Goal: Transaction & Acquisition: Subscribe to service/newsletter

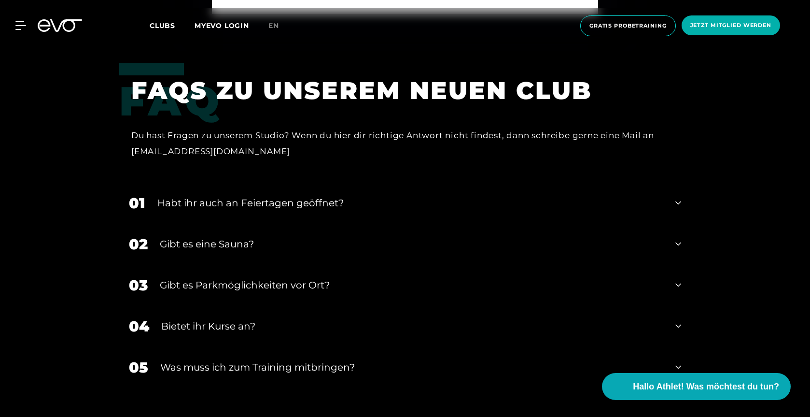
scroll to position [3012, 0]
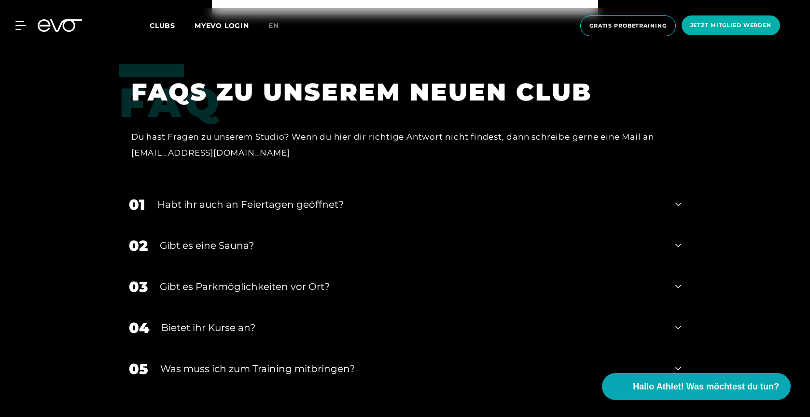
click at [310, 238] on div "Gibt es eine Sauna?" at bounding box center [412, 245] width 504 height 14
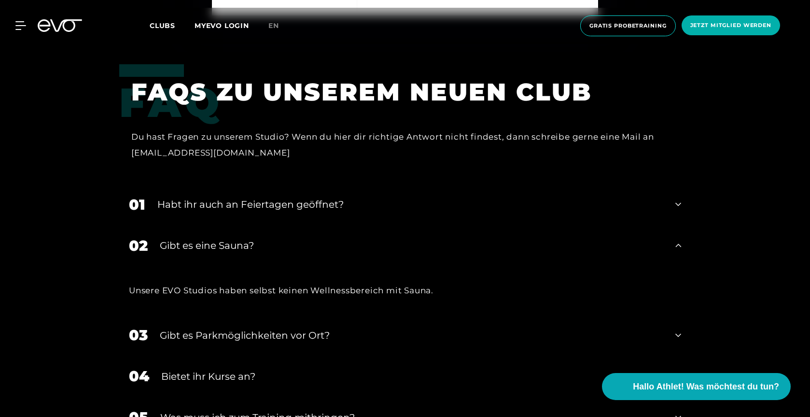
click at [310, 238] on div "Gibt es eine Sauna?" at bounding box center [412, 245] width 504 height 14
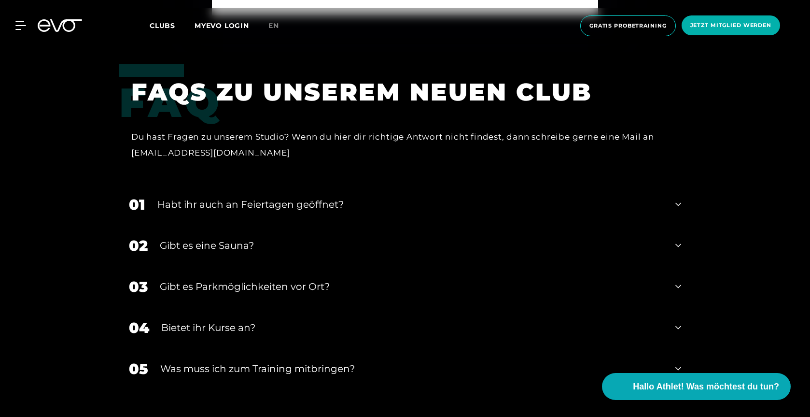
click at [303, 279] on div "Gibt es Parkmöglichkeiten vor Ort?" at bounding box center [412, 286] width 504 height 14
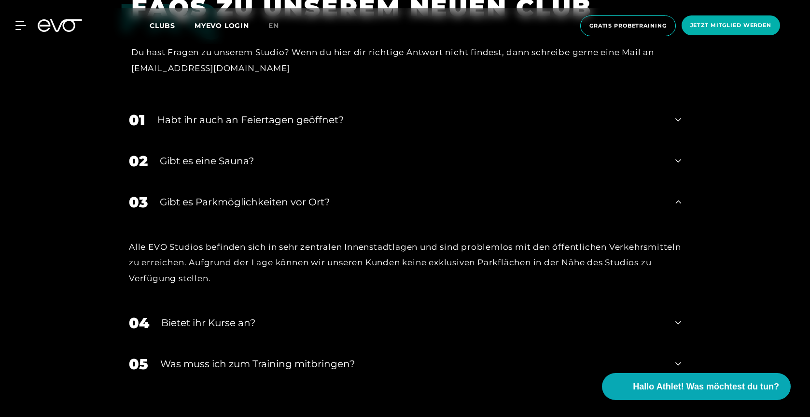
scroll to position [3096, 0]
click at [290, 316] on div "Bietet ihr Kurse an?" at bounding box center [412, 323] width 502 height 14
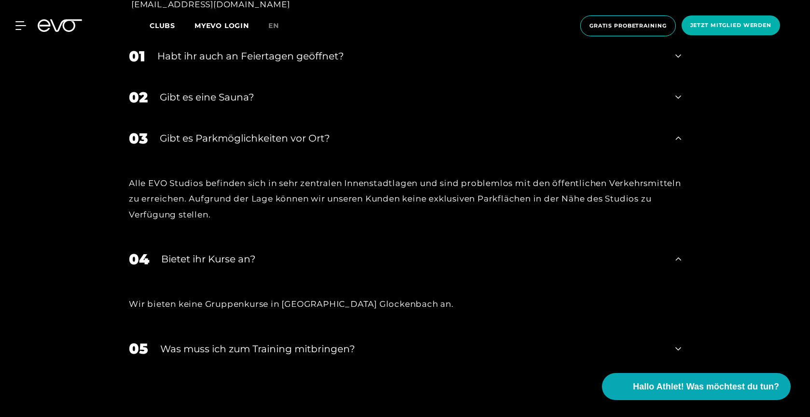
scroll to position [3160, 0]
click at [297, 342] on div "Was muss ich zum Training mitbringen?" at bounding box center [411, 349] width 503 height 14
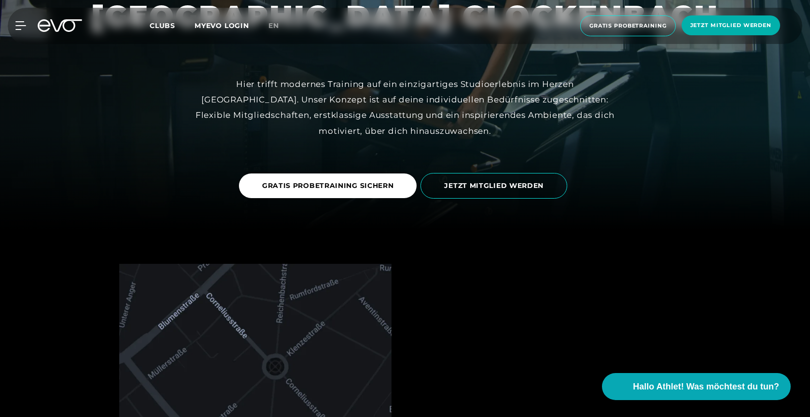
scroll to position [186, 0]
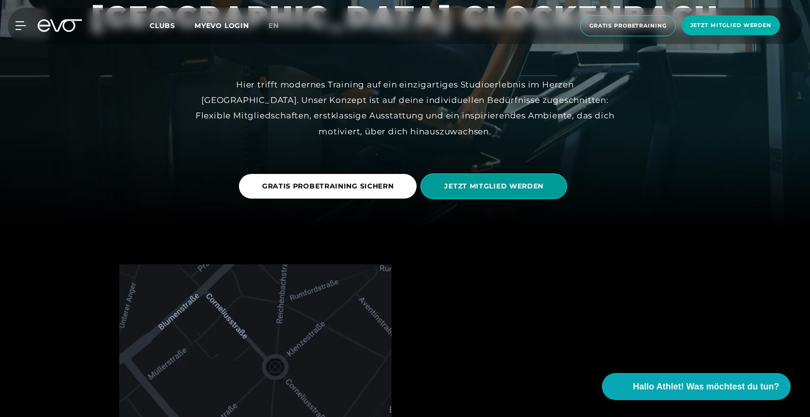
click at [490, 187] on span "JETZT MITGLIED WERDEN" at bounding box center [493, 186] width 99 height 10
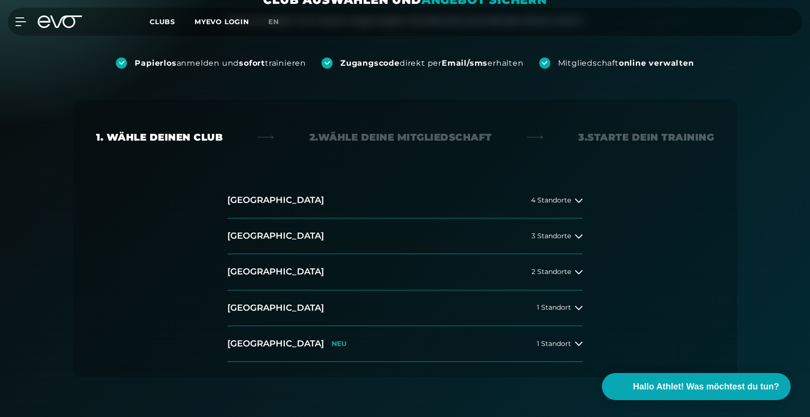
scroll to position [136, 0]
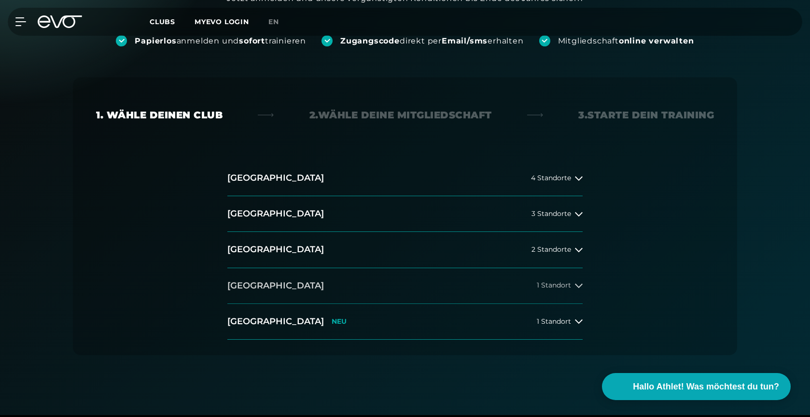
click at [402, 287] on button "[GEOGRAPHIC_DATA] 1 Standort" at bounding box center [404, 286] width 355 height 36
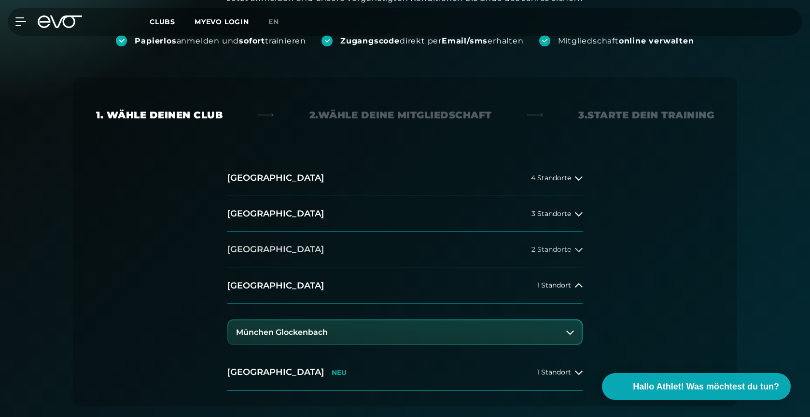
click at [569, 250] on span "2 Standorte" at bounding box center [552, 249] width 40 height 7
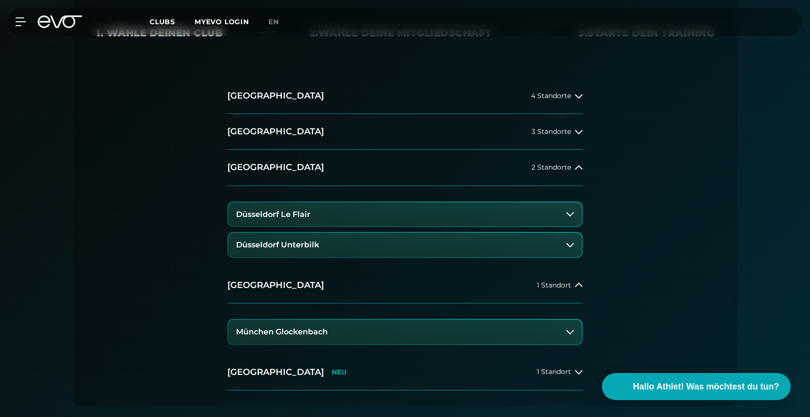
scroll to position [220, 0]
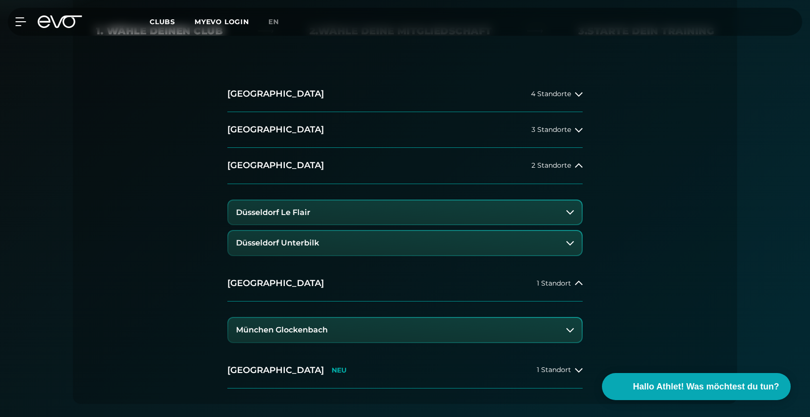
click at [342, 327] on button "München Glockenbach" at bounding box center [405, 330] width 354 height 24
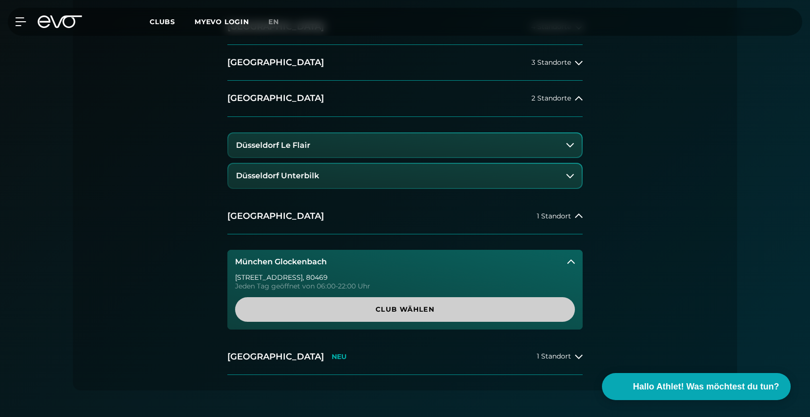
click at [371, 315] on span "Club wählen" at bounding box center [405, 309] width 340 height 25
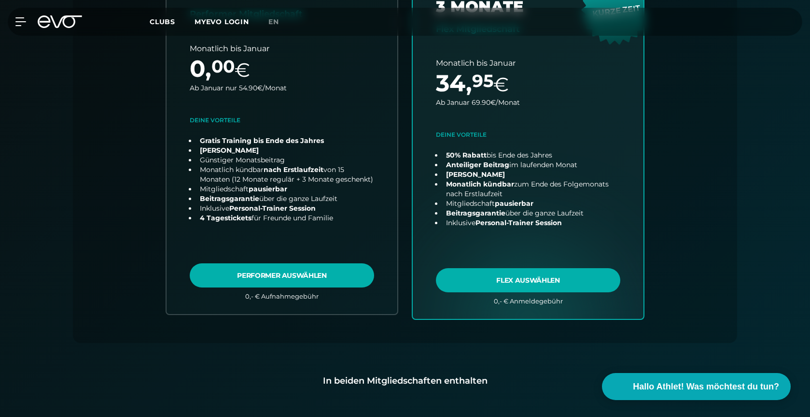
scroll to position [0, 0]
